Goal: Information Seeking & Learning: Check status

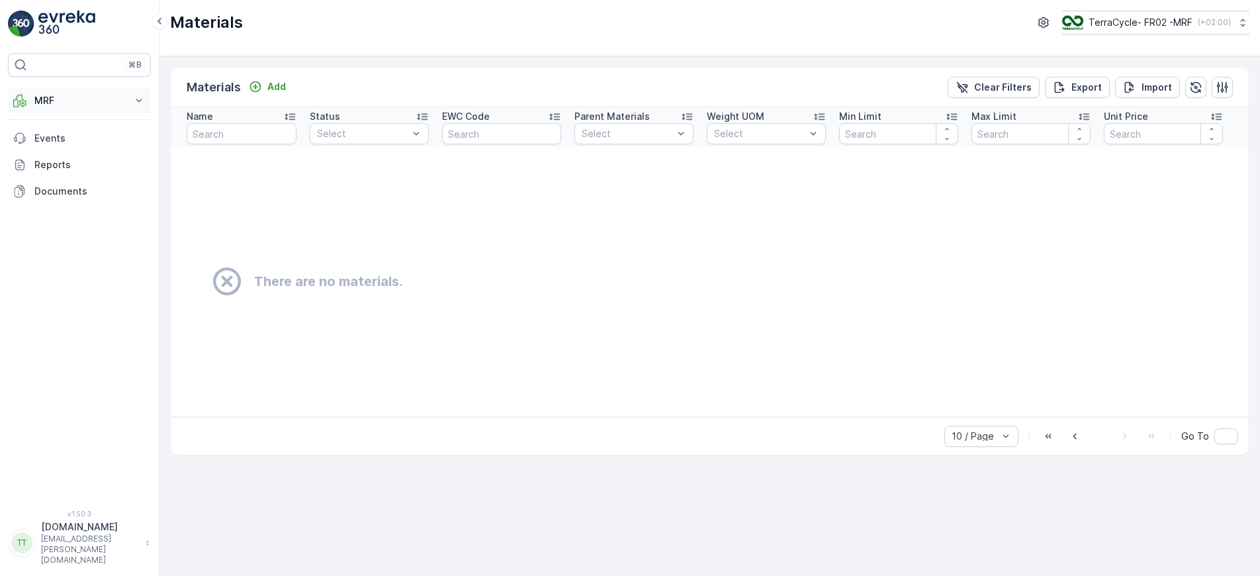
click at [134, 97] on icon at bounding box center [138, 100] width 13 height 13
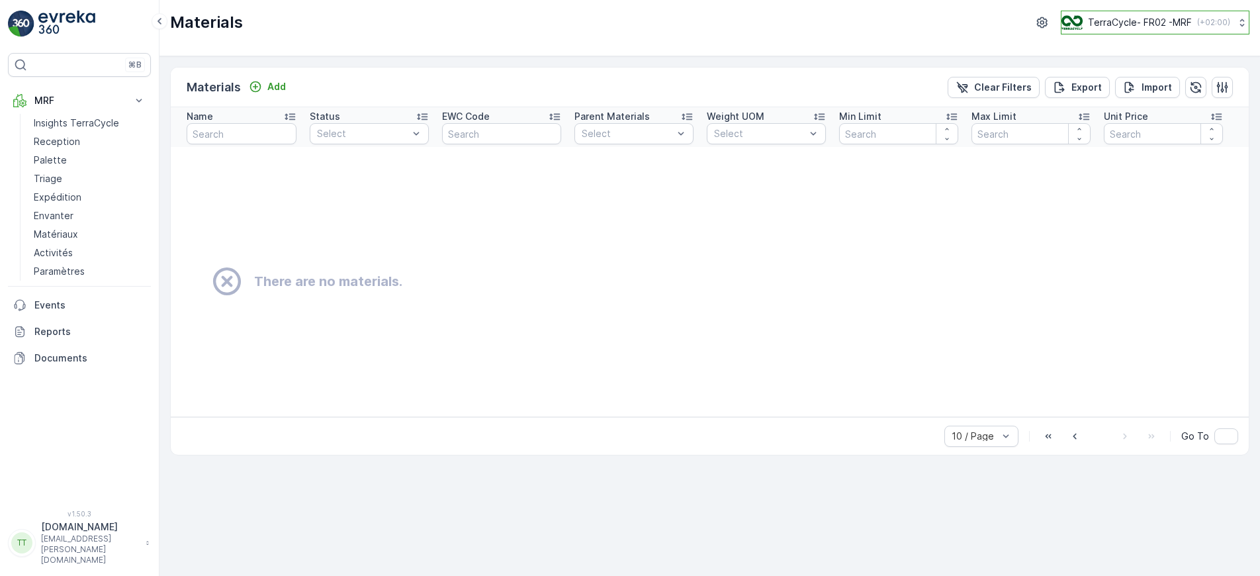
click at [1213, 22] on p "( +02:00 )" at bounding box center [1213, 22] width 33 height 11
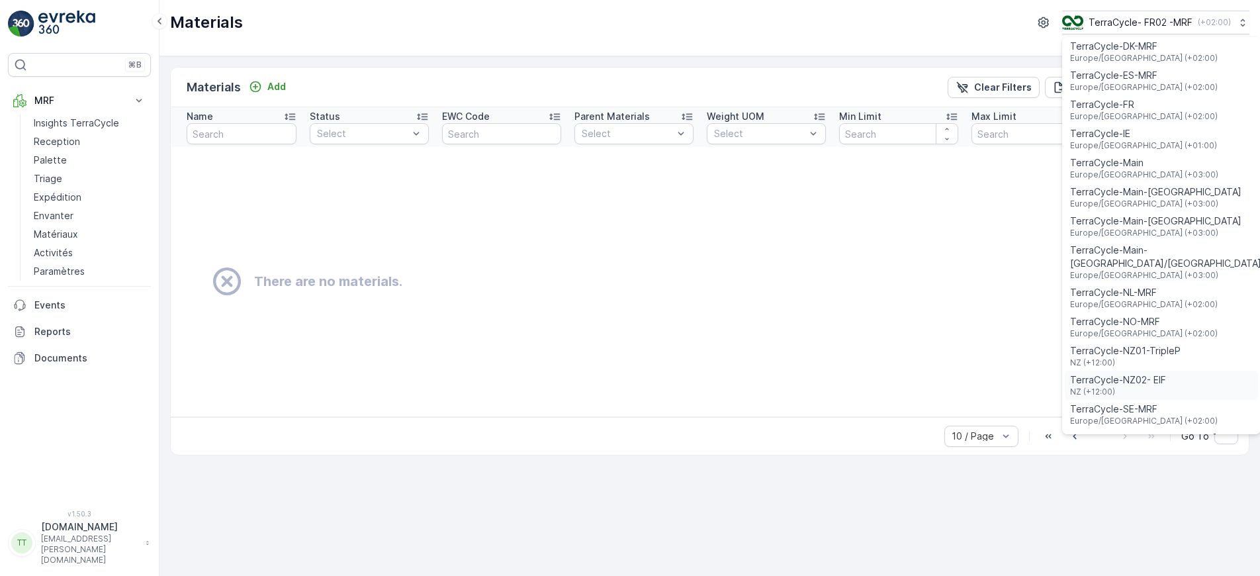
scroll to position [529, 0]
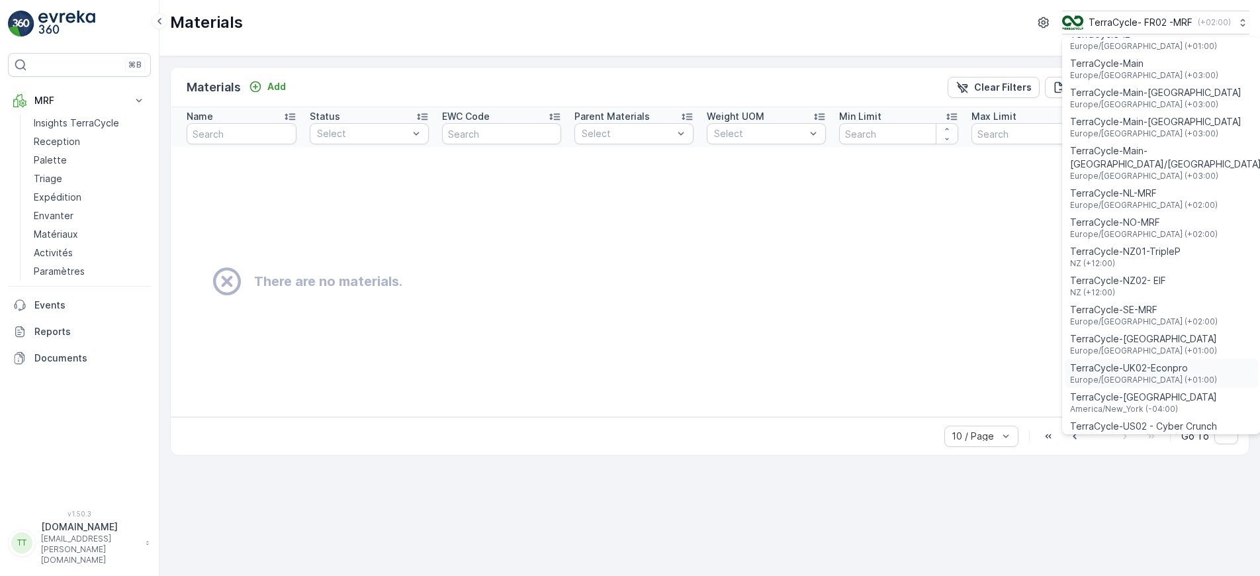
click at [1113, 361] on span "TerraCycle-UK02-Econpro" at bounding box center [1143, 367] width 147 height 13
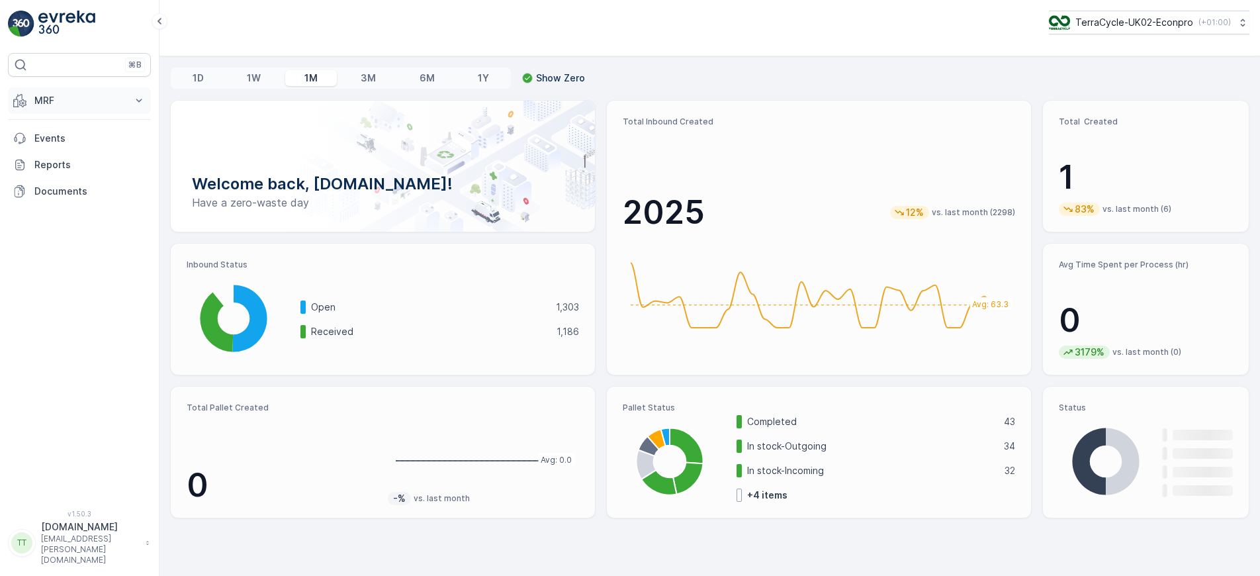
click at [138, 102] on icon at bounding box center [138, 100] width 13 height 13
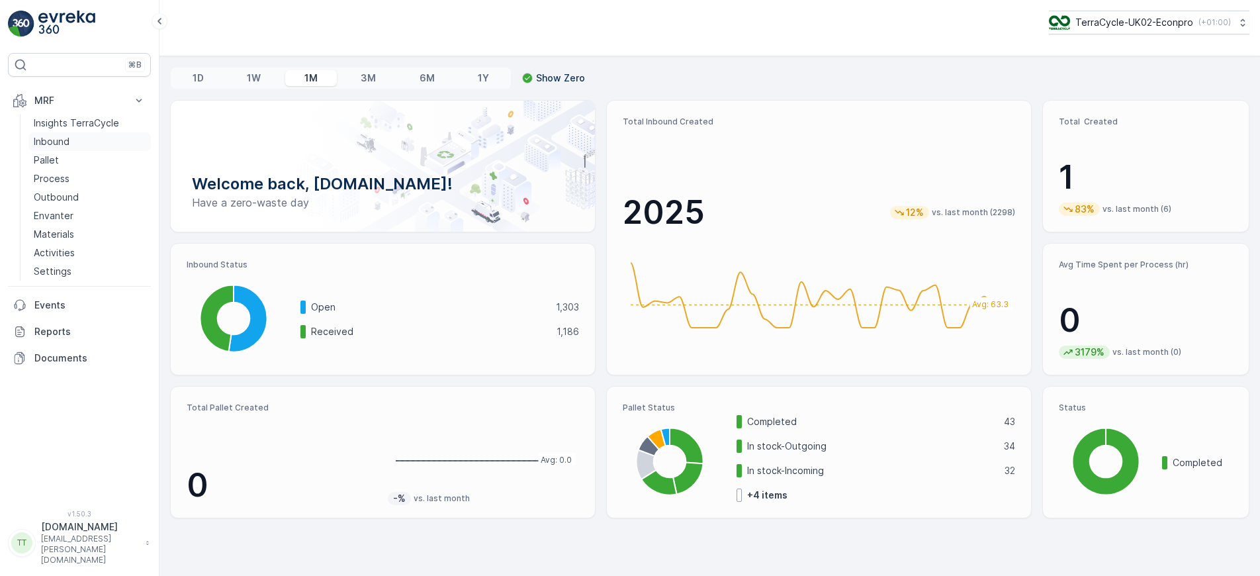
click at [61, 147] on p "Inbound" at bounding box center [52, 141] width 36 height 13
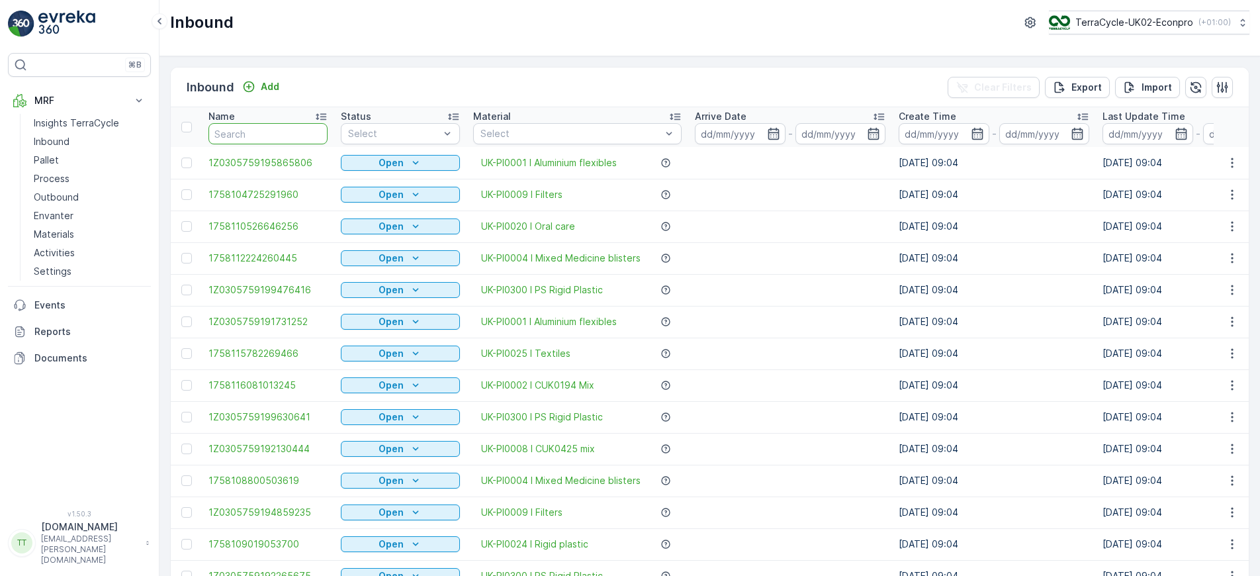
click at [267, 127] on input "text" at bounding box center [267, 133] width 119 height 21
paste input "1495542601490966289100791930626762"
type input "1495542601490966289100791930626762"
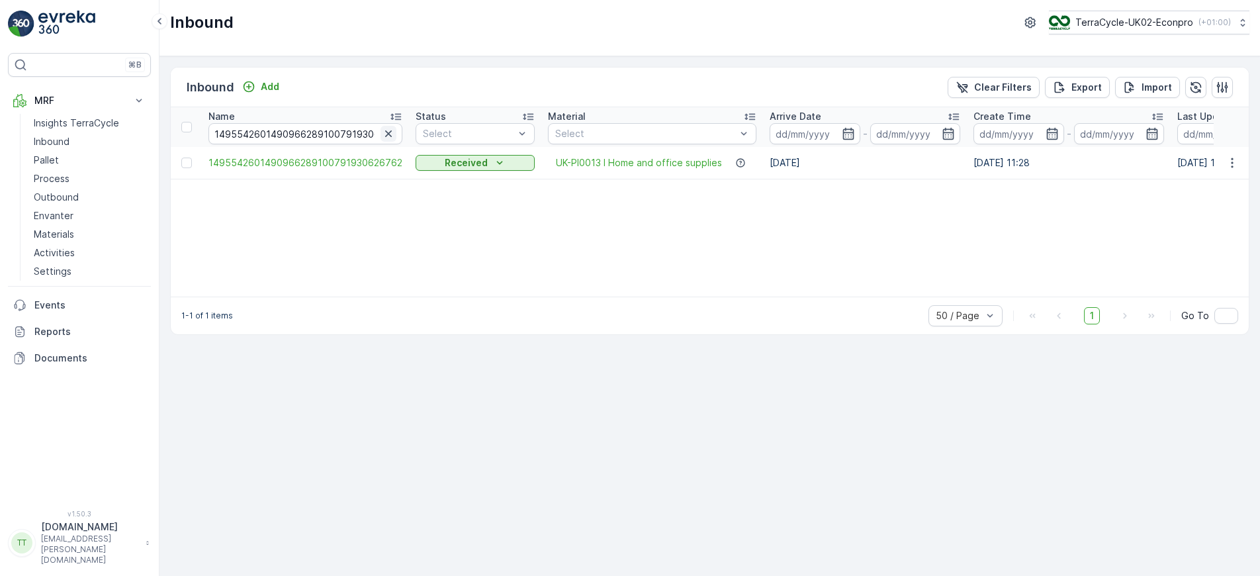
click at [385, 136] on icon "button" at bounding box center [388, 133] width 13 height 13
paste input "1495542601490966289100791930626670"
type input "1495542601490966289100791930626670"
click at [387, 136] on icon "button" at bounding box center [389, 133] width 13 height 13
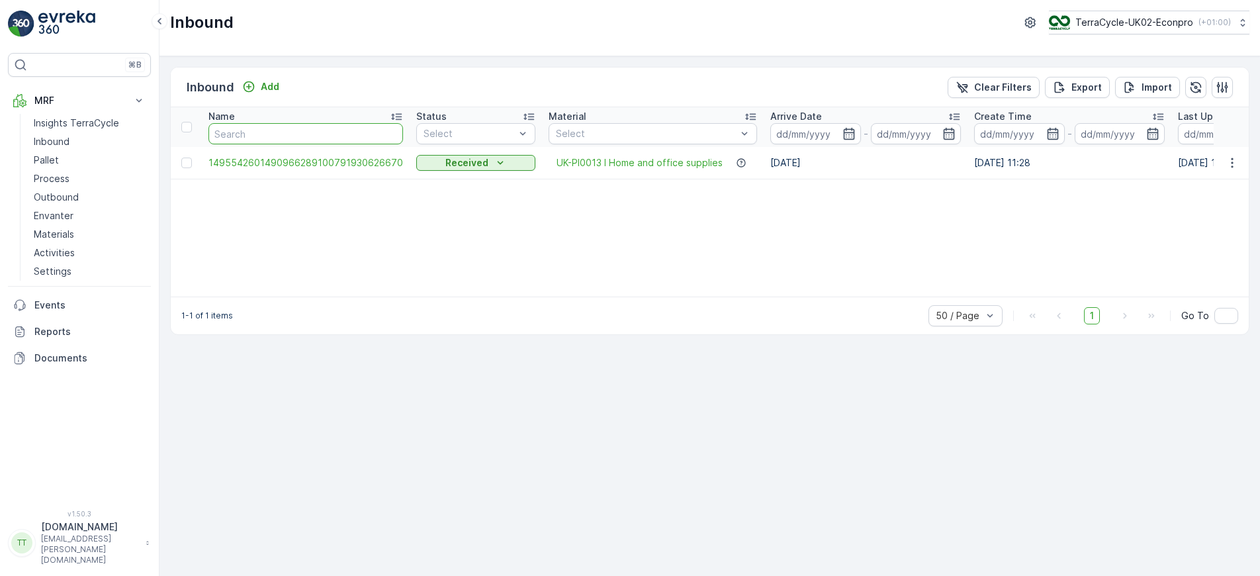
paste input "1495542601490966289100791930626556"
type input "1495542601490966289100791930626556"
click at [332, 136] on input "1495542601490966289100791930626556" at bounding box center [305, 133] width 195 height 21
click at [385, 136] on icon "button" at bounding box center [389, 133] width 13 height 13
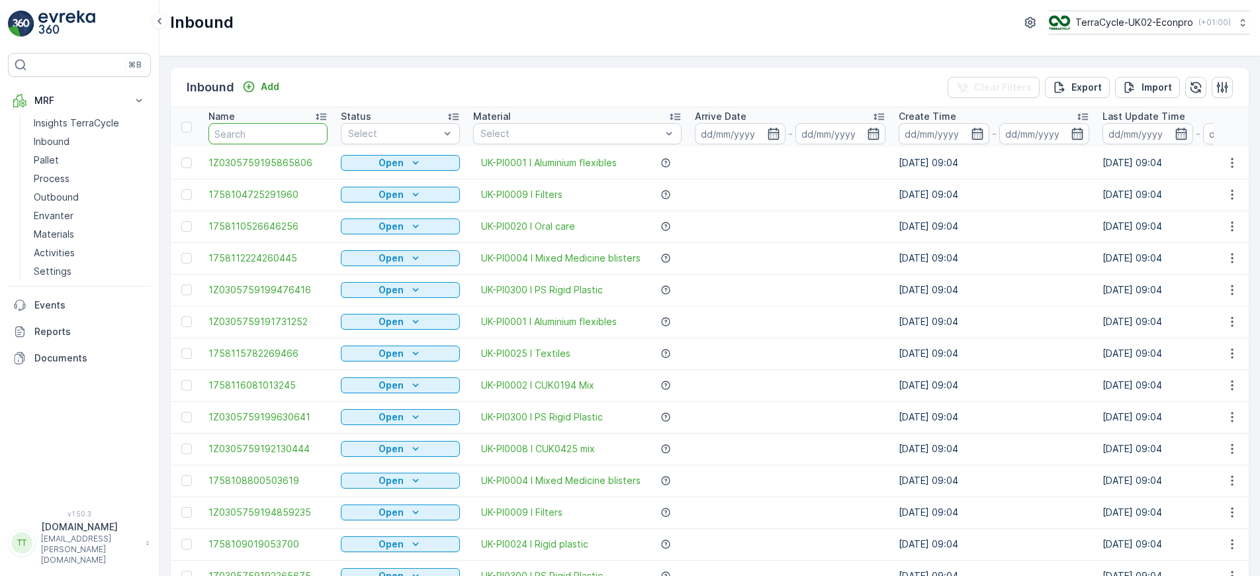
click at [297, 131] on input "text" at bounding box center [267, 133] width 119 height 21
paste input "1495542601490966289100791930626556"
type input "1495542601490966289100791930626556"
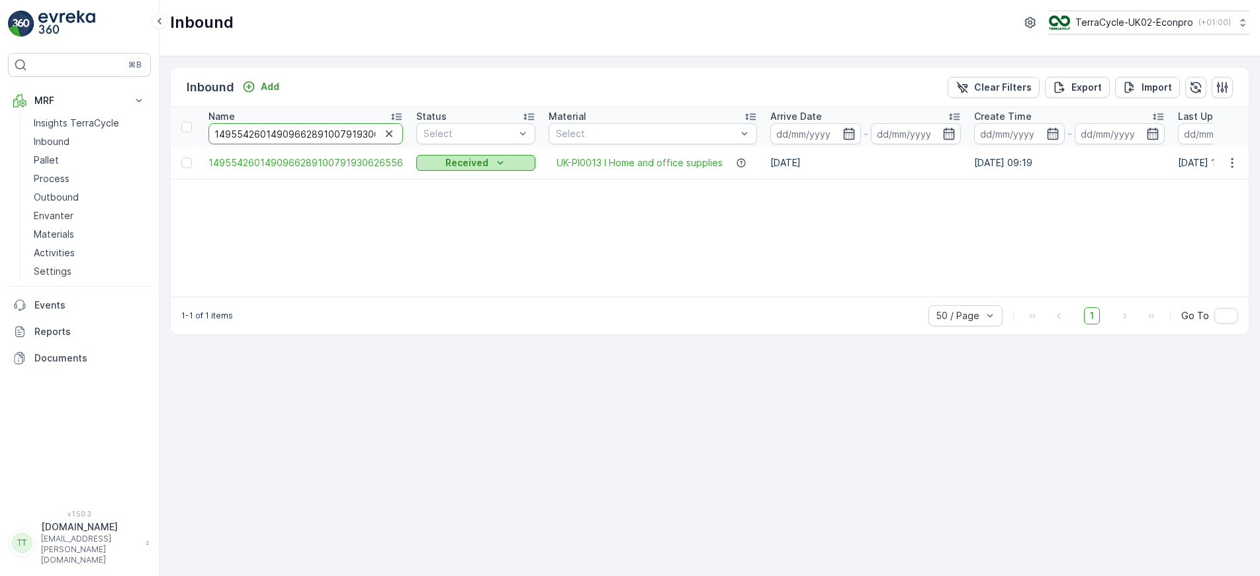
scroll to position [0, 34]
drag, startPoint x: 287, startPoint y: 136, endPoint x: 475, endPoint y: 165, distance: 191.0
click at [388, 137] on icon "button" at bounding box center [389, 133] width 13 height 13
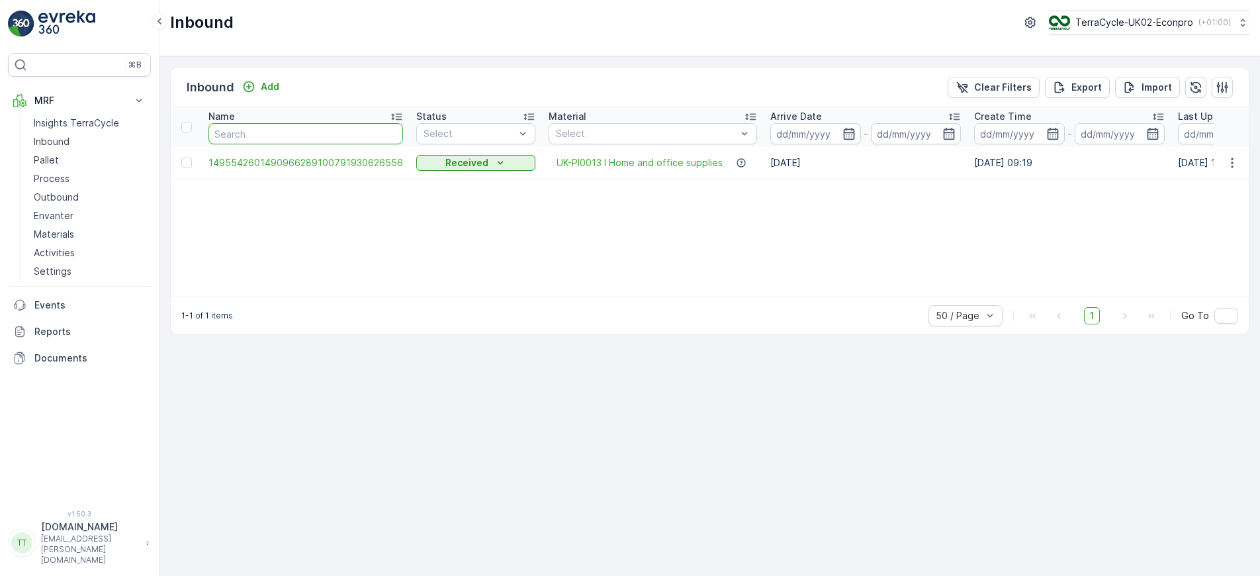
paste input "1495542601490966289100791930626648"
type input "1495542601490966289100791930626648"
